Goal: Navigation & Orientation: Go to known website

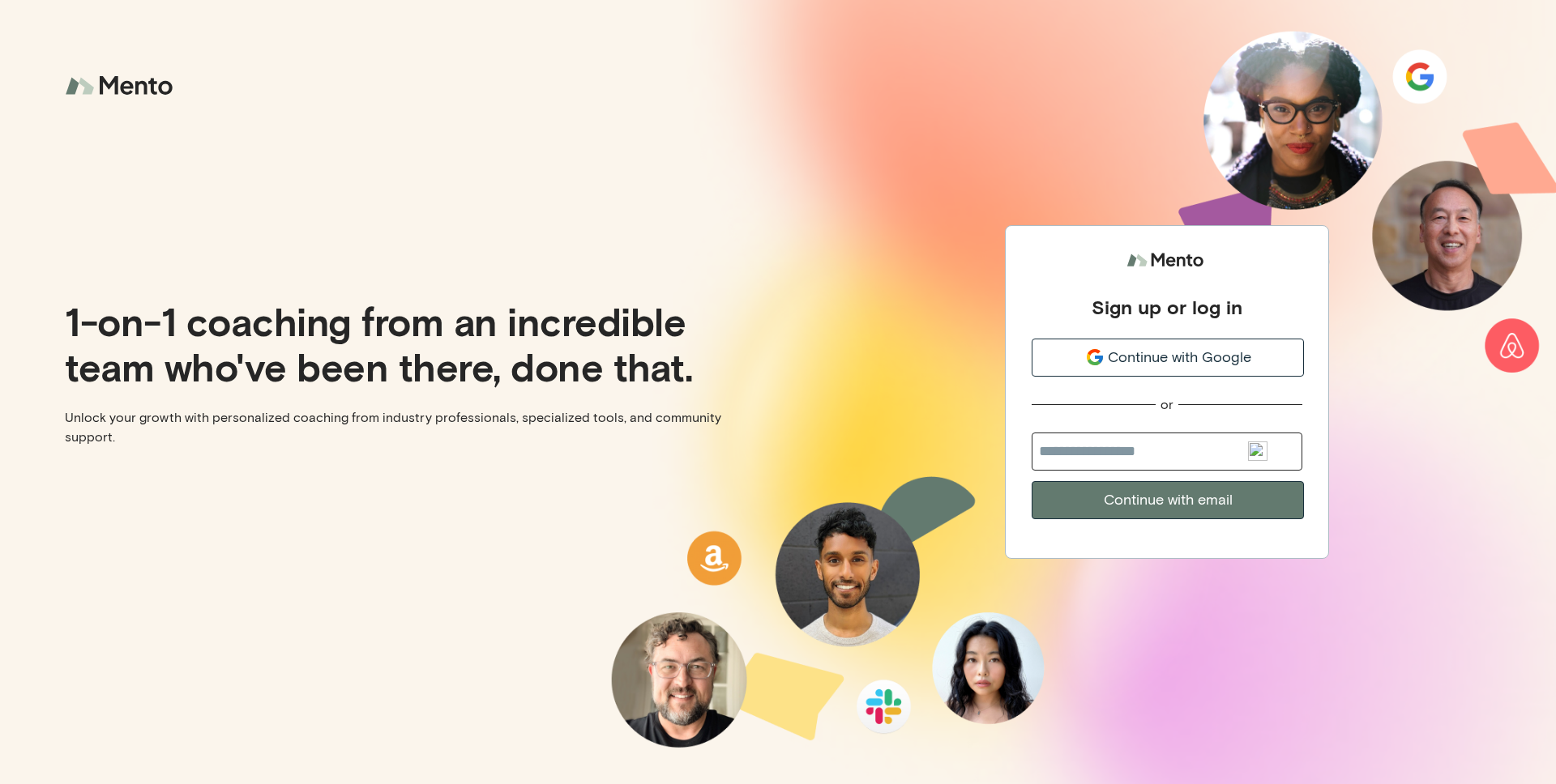
click at [1209, 355] on span "Continue with Google" at bounding box center [1179, 358] width 143 height 22
